Goal: Task Accomplishment & Management: Manage account settings

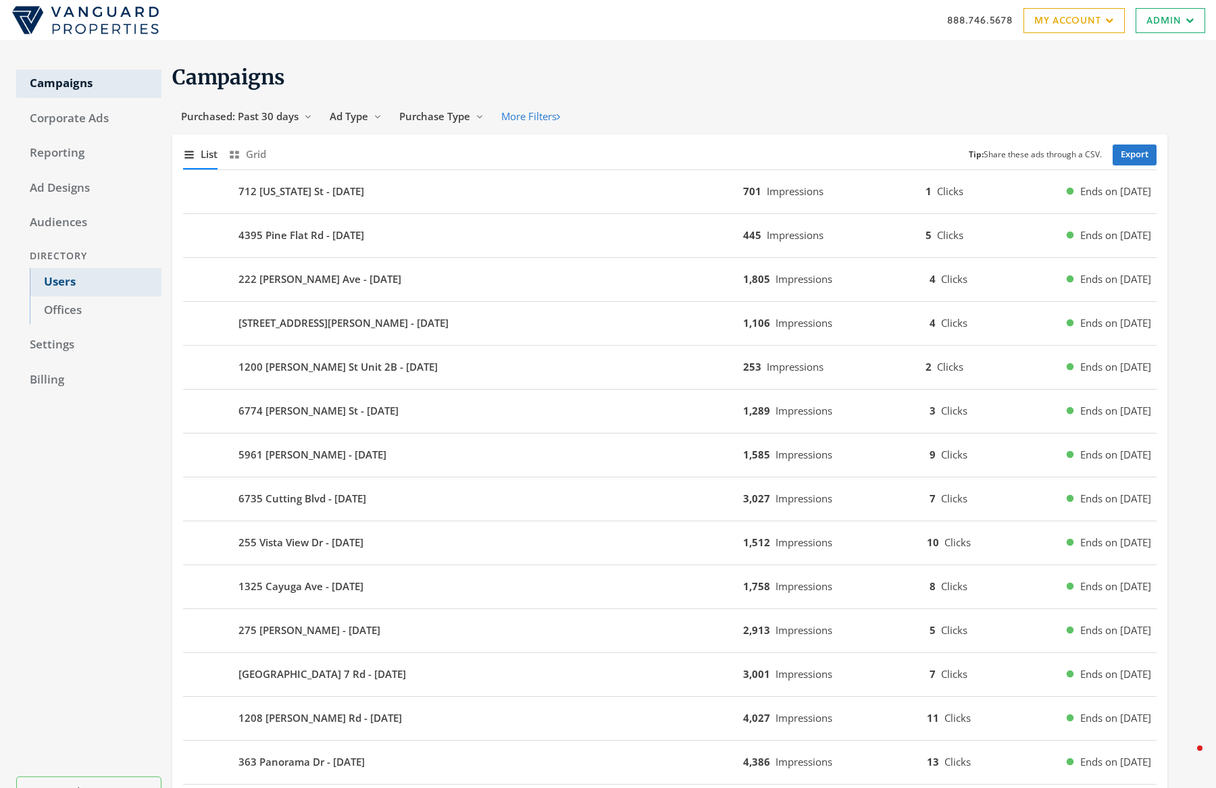
click at [62, 279] on link "Users" at bounding box center [96, 282] width 132 height 28
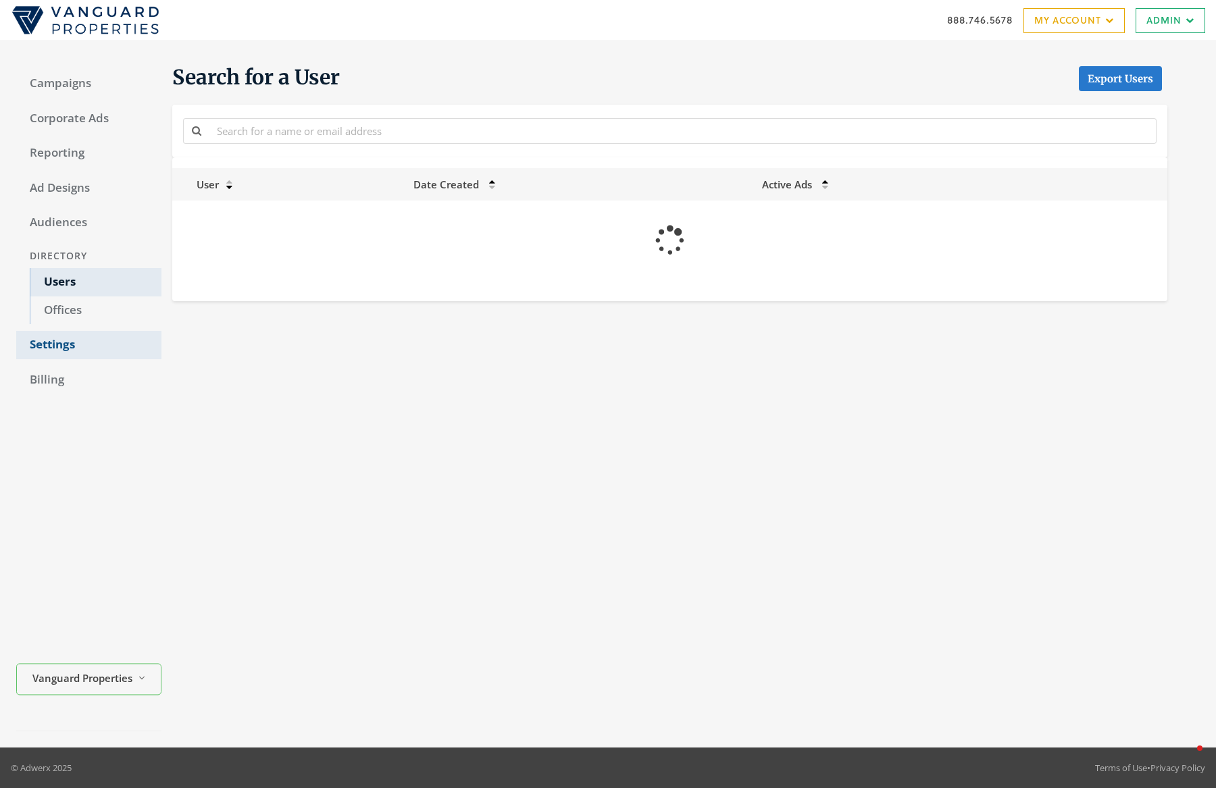
click at [61, 344] on link "Settings" at bounding box center [88, 345] width 145 height 28
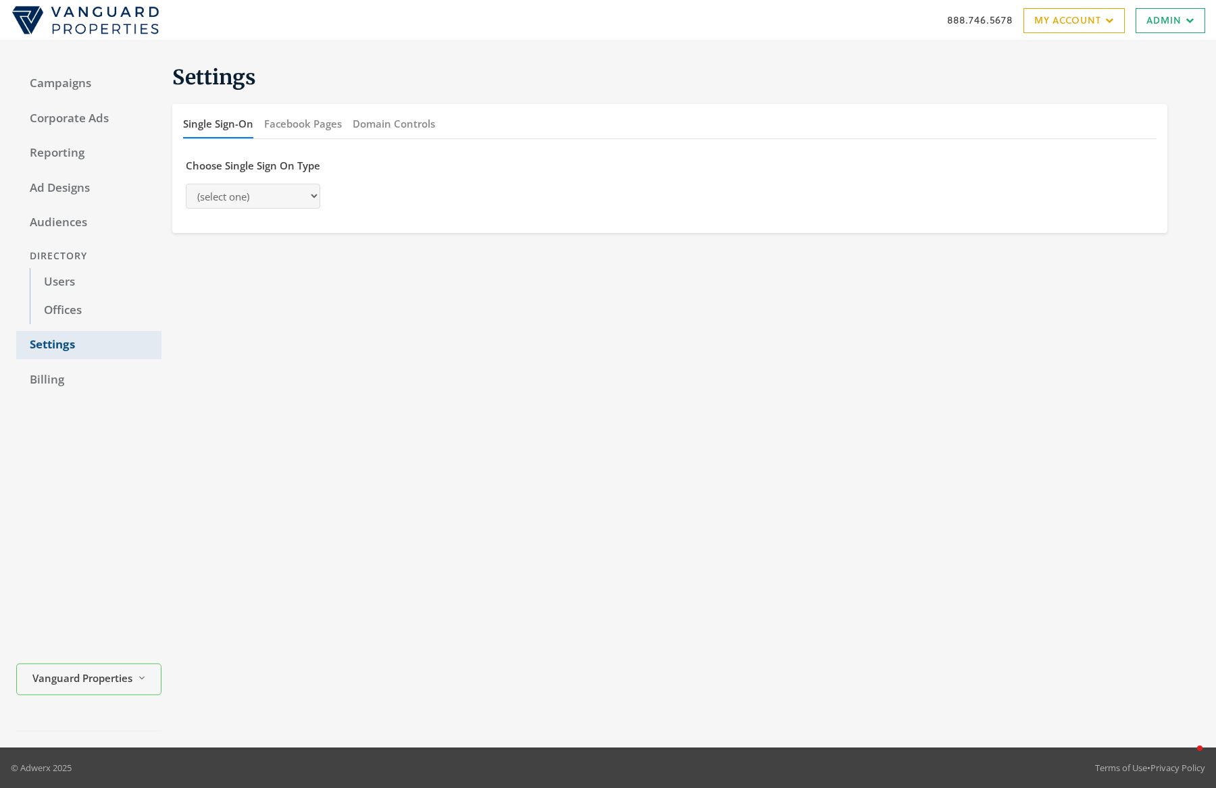
select select "[PERSON_NAME]"
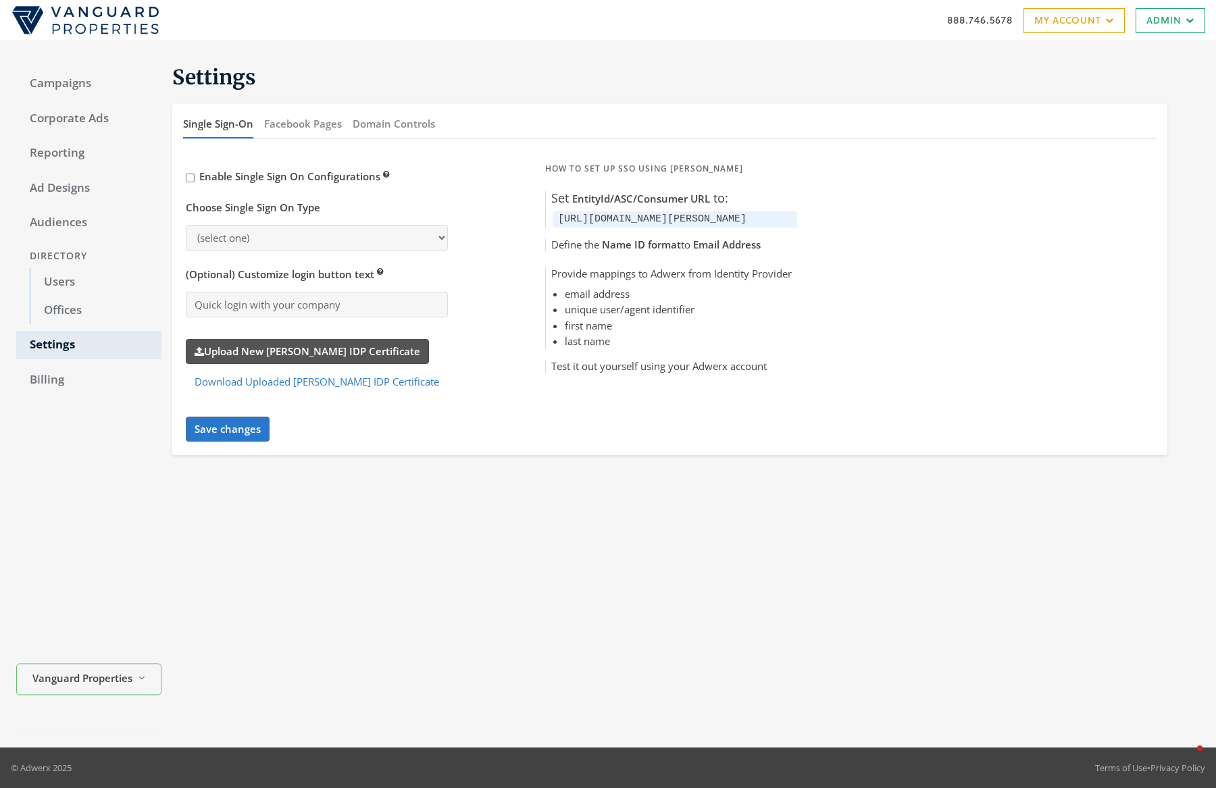
click at [267, 347] on label "Upload New [PERSON_NAME] IDP Certificate" at bounding box center [307, 351] width 243 height 25
click at [0, 0] on input "Upload New [PERSON_NAME] IDP Certificate" at bounding box center [0, 0] width 0 height 0
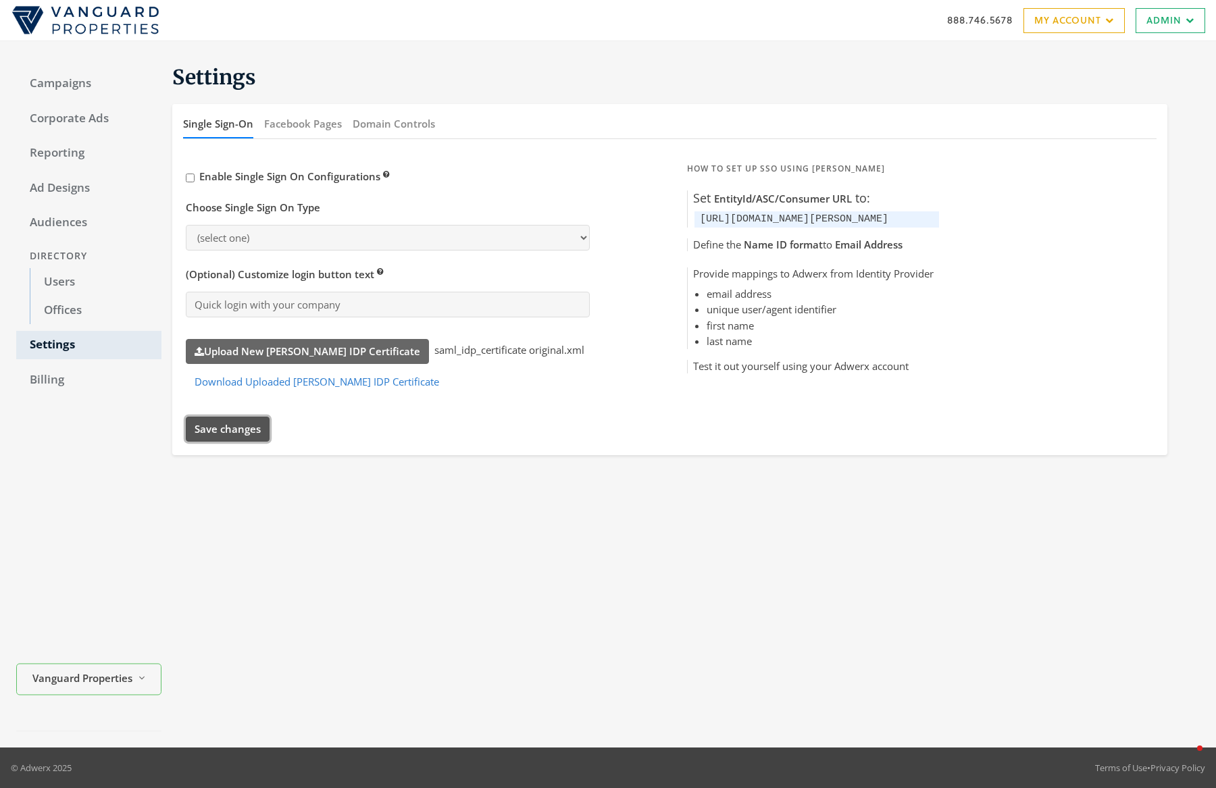
click at [250, 434] on button "Save changes" at bounding box center [228, 429] width 84 height 25
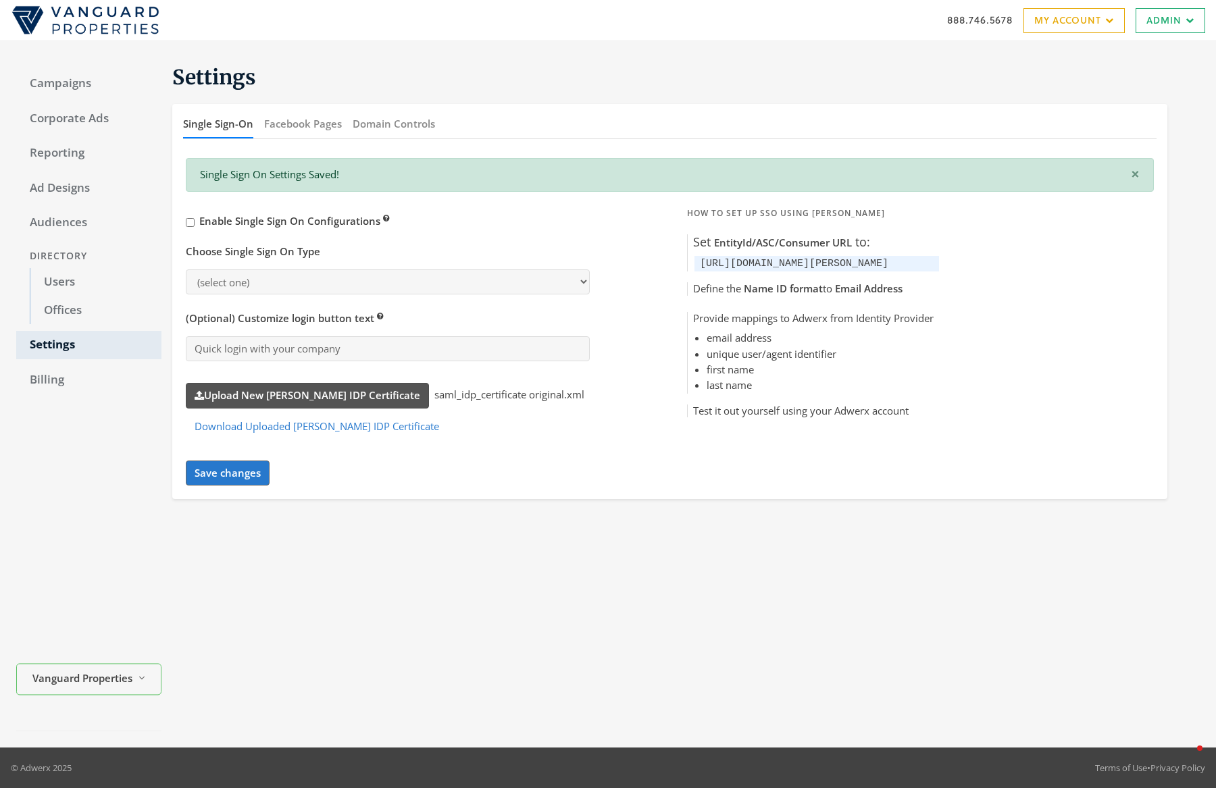
click at [316, 403] on label "Upload New [PERSON_NAME] IDP Certificate" at bounding box center [307, 395] width 243 height 25
click at [0, 0] on input "Upload New [PERSON_NAME] IDP Certificate" at bounding box center [0, 0] width 0 height 0
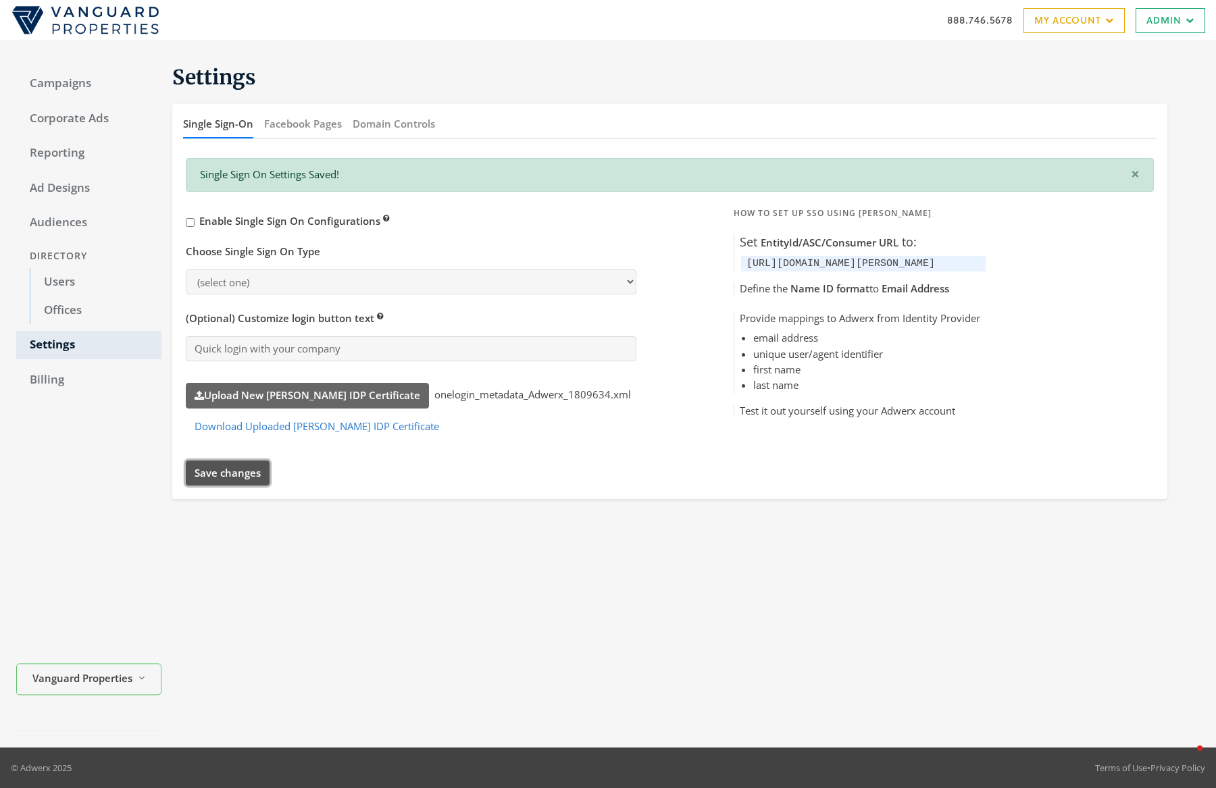
click at [203, 482] on button "Save changes" at bounding box center [228, 473] width 84 height 25
